Goal: Find specific page/section: Find specific page/section

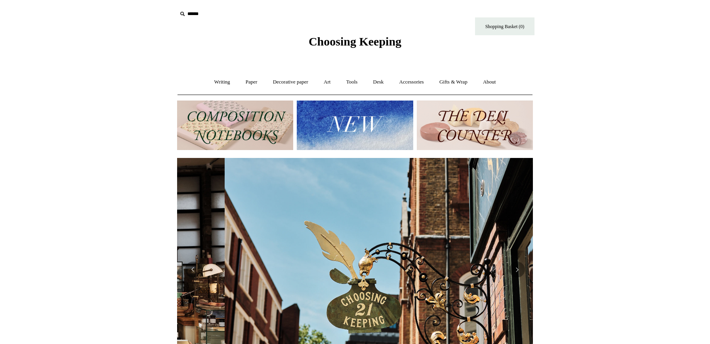
scroll to position [0, 356]
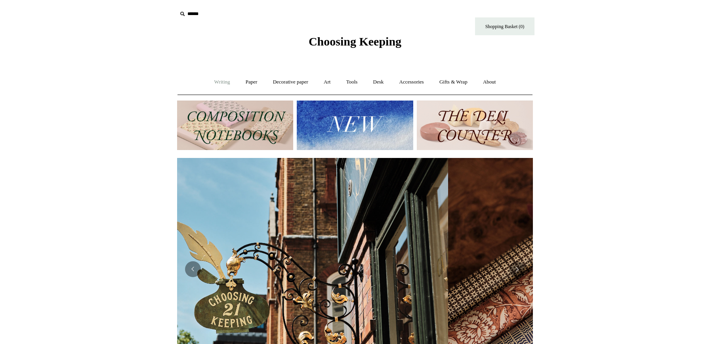
click at [220, 82] on link "Writing +" at bounding box center [222, 82] width 30 height 21
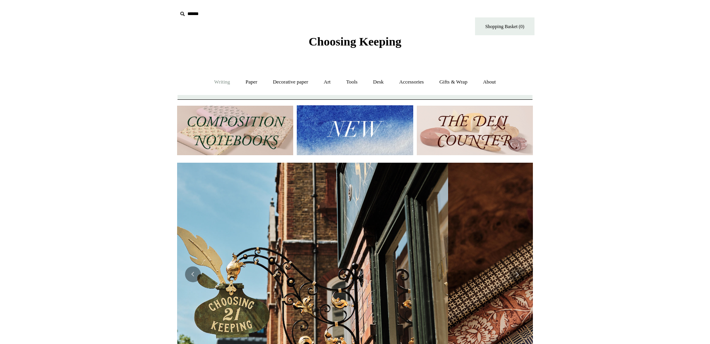
click at [220, 82] on link "Writing -" at bounding box center [222, 82] width 30 height 21
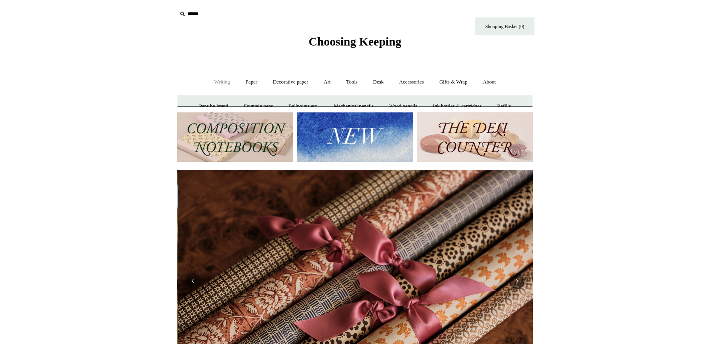
scroll to position [0, 712]
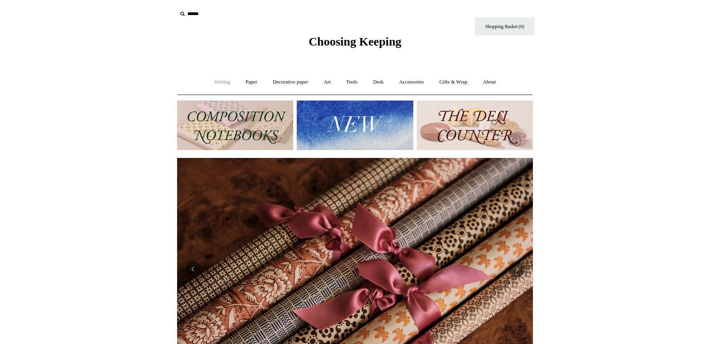
click at [220, 82] on link "Writing +" at bounding box center [222, 82] width 30 height 21
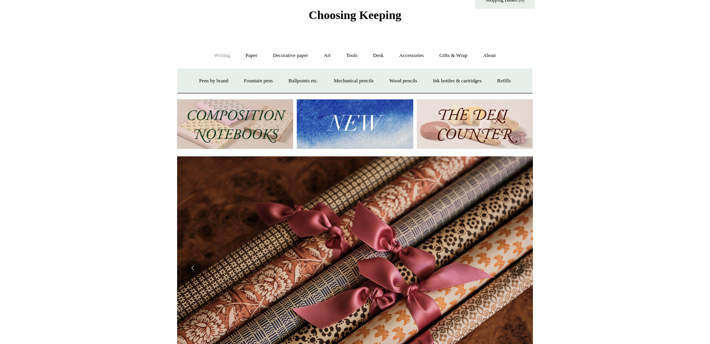
scroll to position [0, 0]
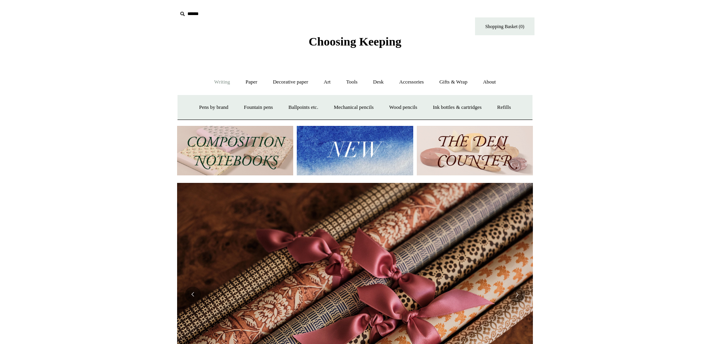
click at [468, 143] on img at bounding box center [475, 151] width 116 height 50
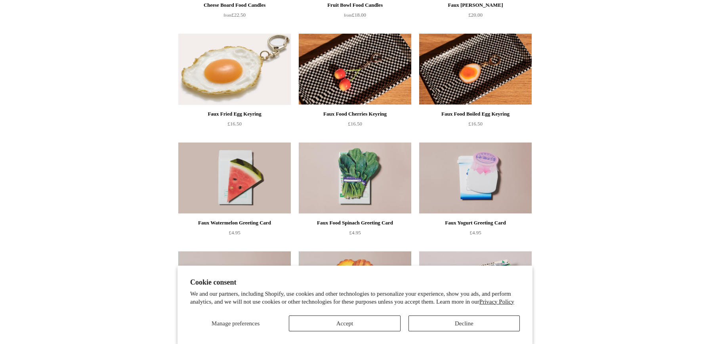
scroll to position [288, 0]
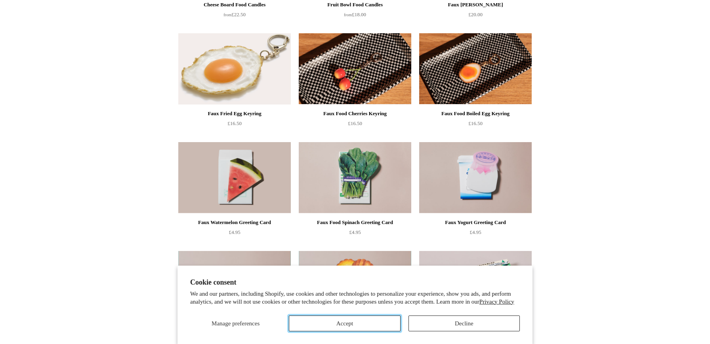
click at [368, 325] on button "Accept" at bounding box center [344, 324] width 111 height 16
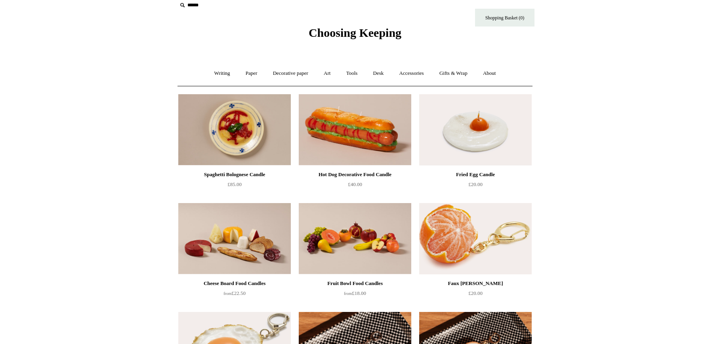
scroll to position [0, 0]
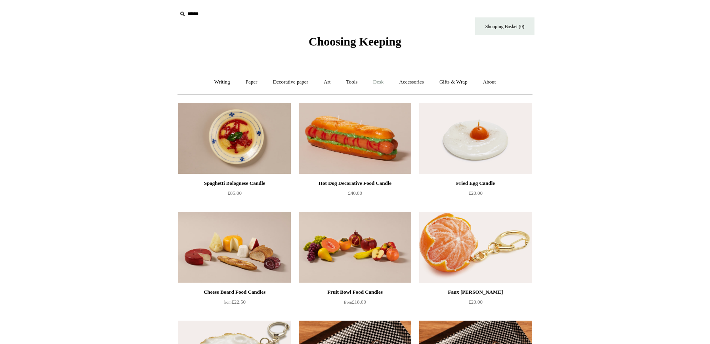
click at [378, 84] on link "Desk +" at bounding box center [378, 82] width 25 height 21
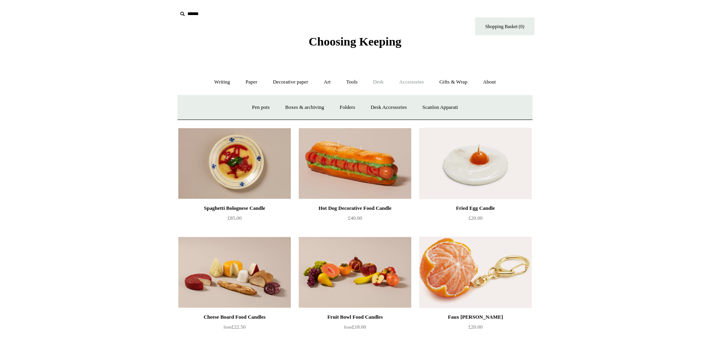
click at [411, 83] on link "Accessories +" at bounding box center [411, 82] width 39 height 21
click at [216, 80] on link "Writing +" at bounding box center [222, 82] width 30 height 21
click at [245, 106] on link "Fountain pens +" at bounding box center [258, 107] width 43 height 21
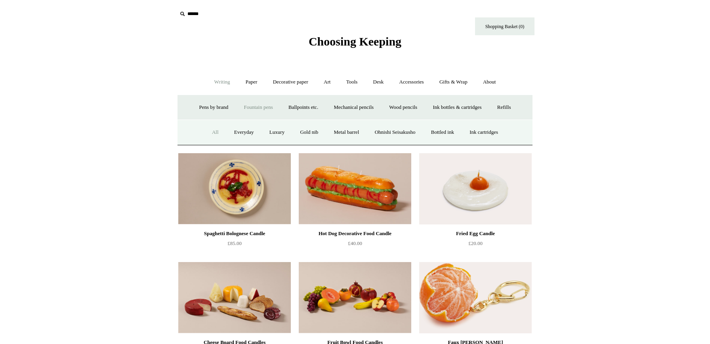
click at [208, 133] on link "All" at bounding box center [215, 132] width 21 height 21
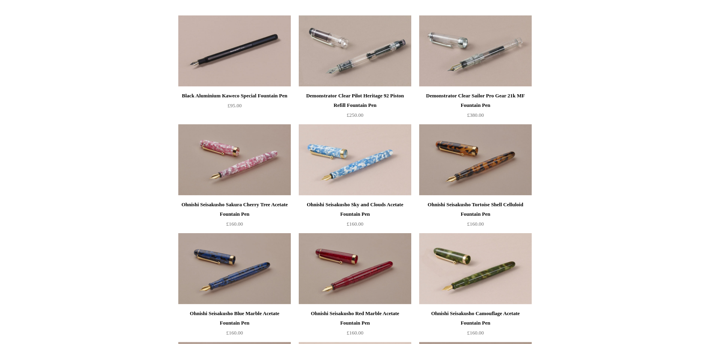
scroll to position [1337, 0]
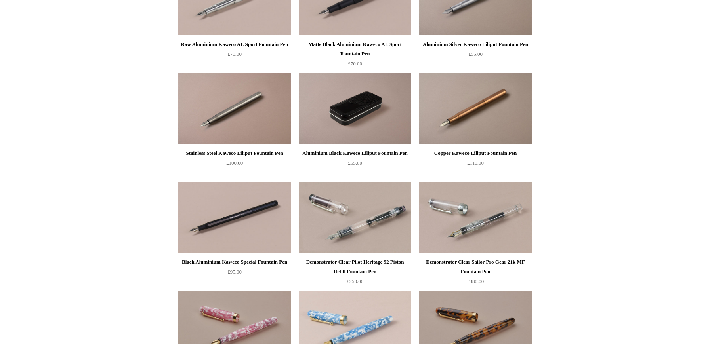
click at [345, 119] on img at bounding box center [355, 108] width 113 height 71
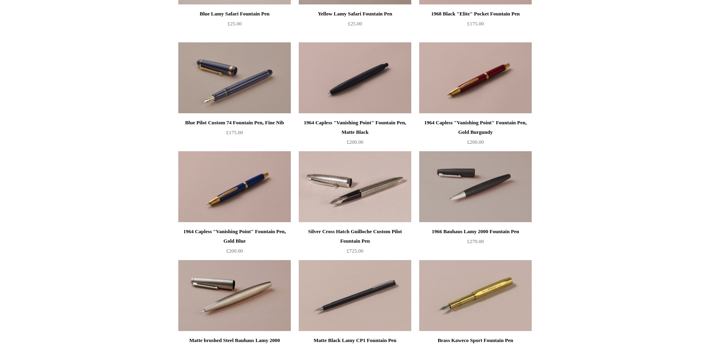
scroll to position [803, 0]
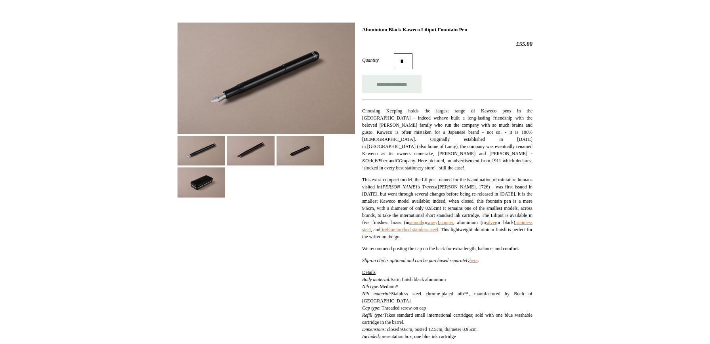
scroll to position [99, 0]
click at [423, 219] on link "smooth" at bounding box center [416, 222] width 14 height 6
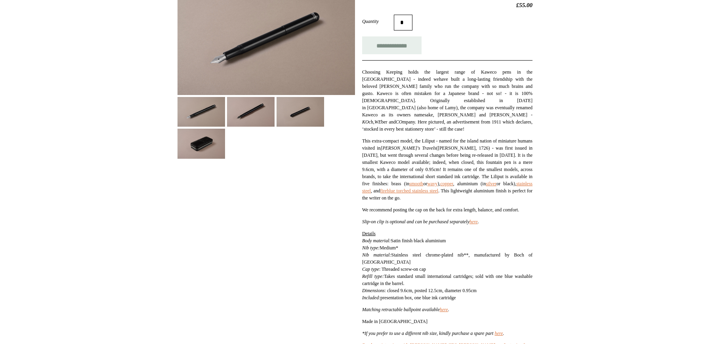
scroll to position [139, 0]
